Goal: Information Seeking & Learning: Check status

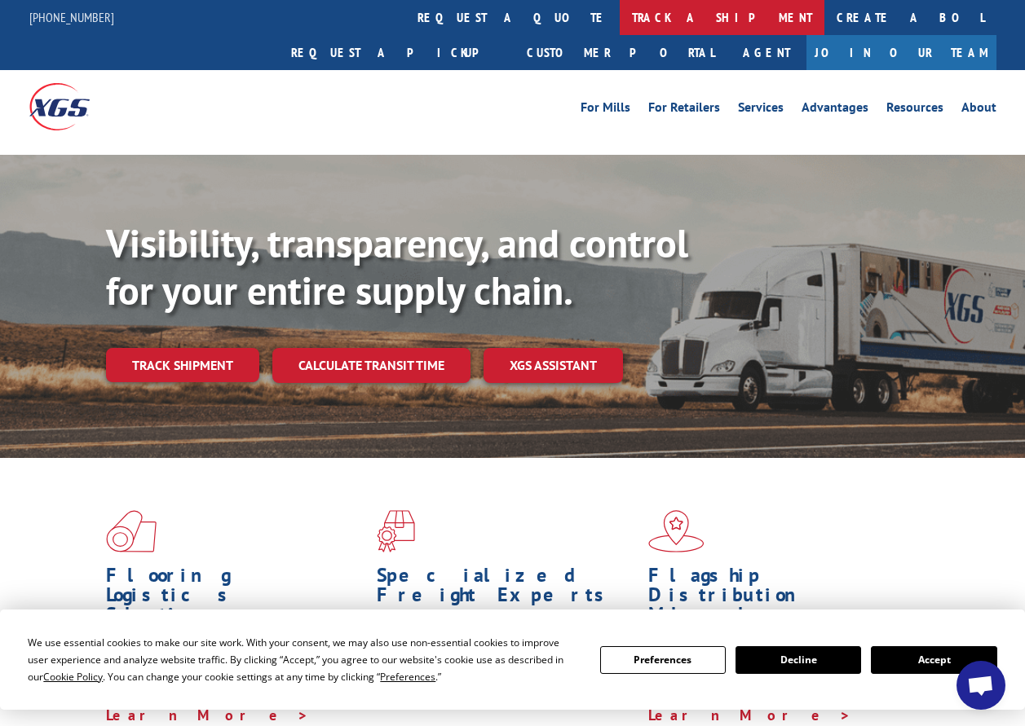
click at [620, 20] on link "track a shipment" at bounding box center [722, 17] width 205 height 35
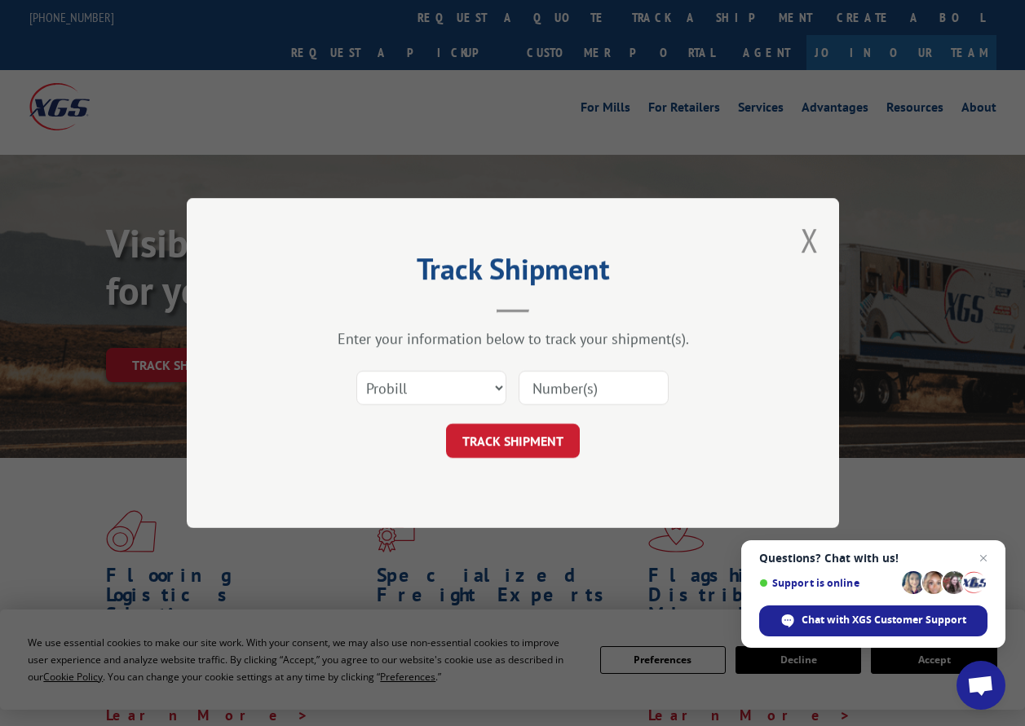
click at [608, 390] on input at bounding box center [593, 388] width 150 height 34
type input "478865533850"
click at [513, 438] on button "TRACK SHIPMENT" at bounding box center [513, 441] width 134 height 34
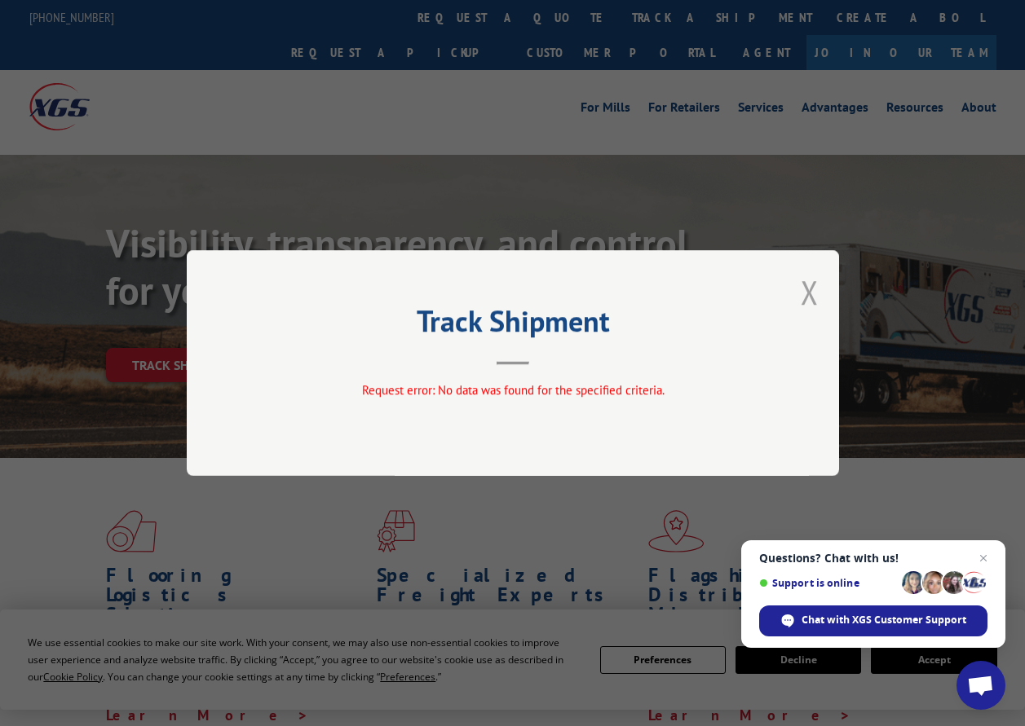
click at [811, 294] on button "Close modal" at bounding box center [810, 292] width 18 height 43
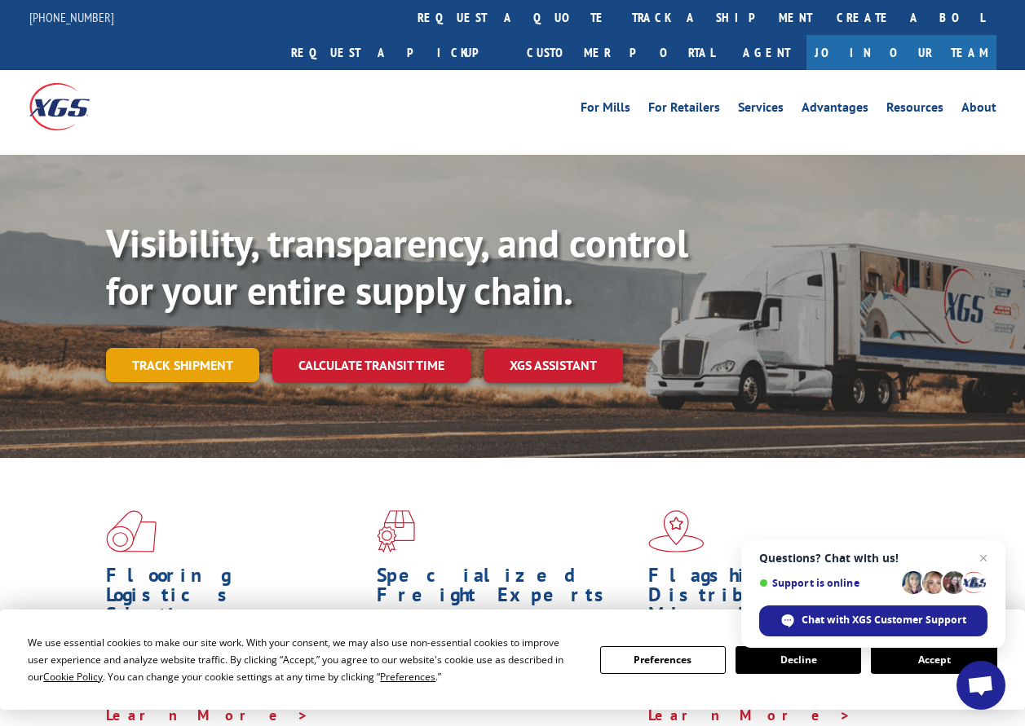
click at [187, 348] on link "Track shipment" at bounding box center [182, 365] width 153 height 34
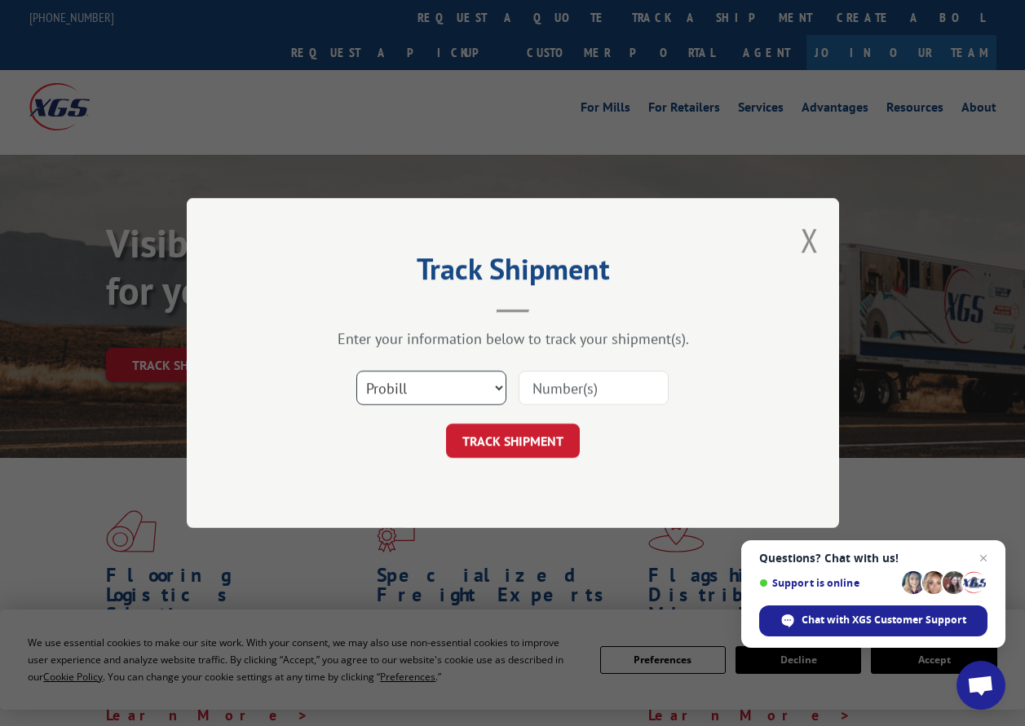
click at [501, 388] on select "Select category... Probill BOL PO" at bounding box center [431, 388] width 150 height 34
select select "bol"
click at [356, 371] on select "Select category... Probill BOL PO" at bounding box center [431, 388] width 150 height 34
click at [602, 386] on input at bounding box center [593, 388] width 150 height 34
type input "478865533850"
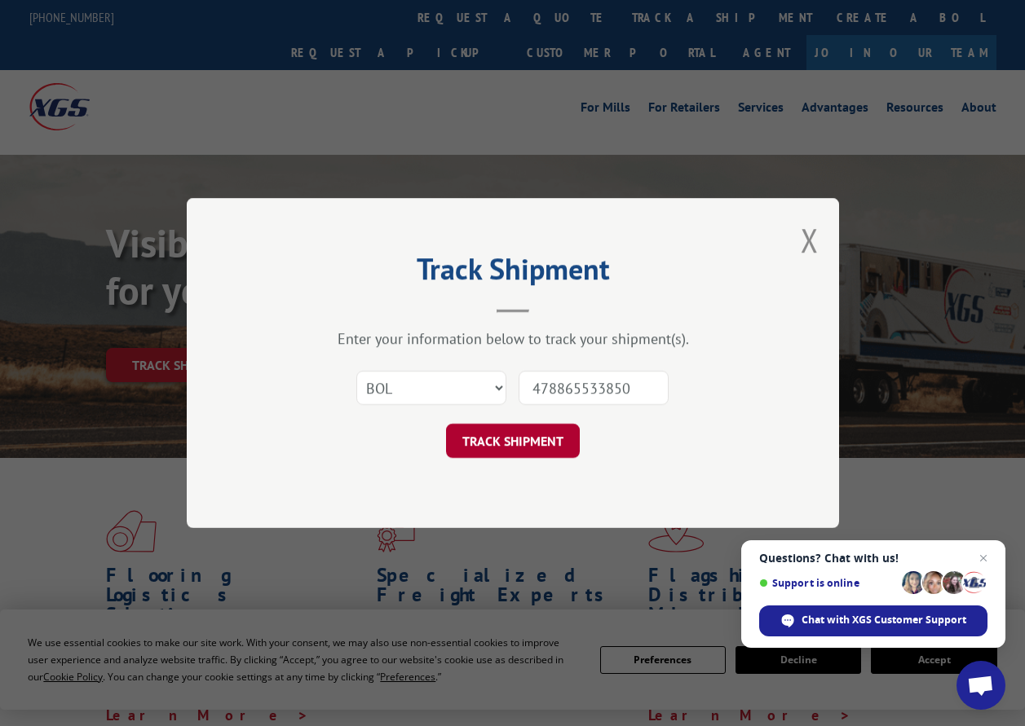
click at [527, 444] on button "TRACK SHIPMENT" at bounding box center [513, 441] width 134 height 34
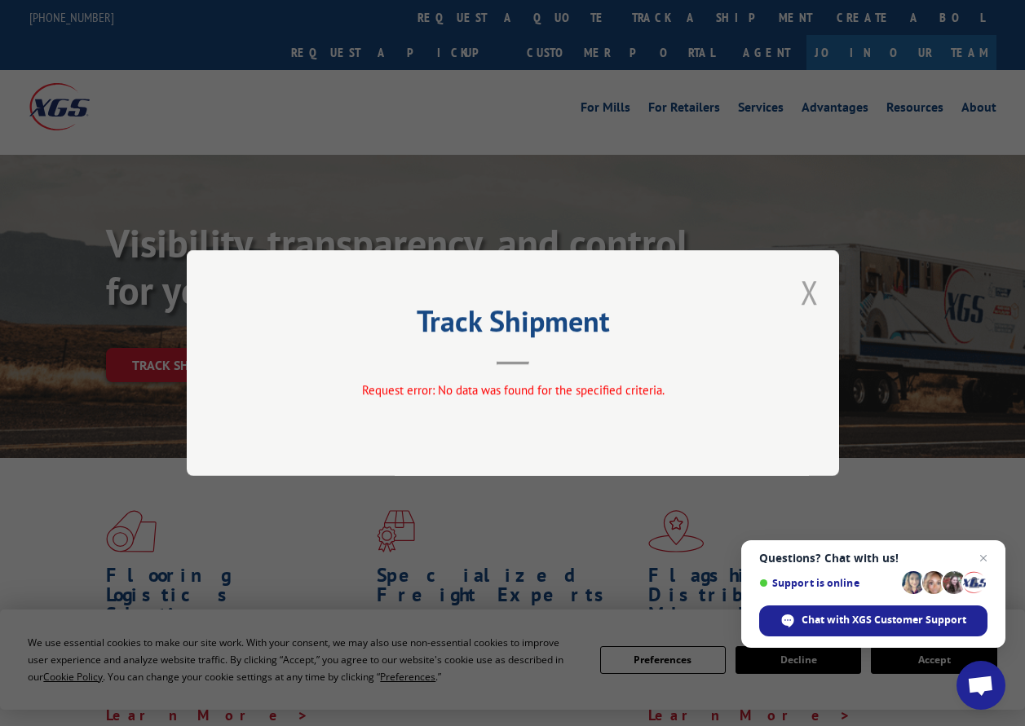
click at [809, 287] on button "Close modal" at bounding box center [810, 292] width 18 height 43
